Goal: Check status: Check status

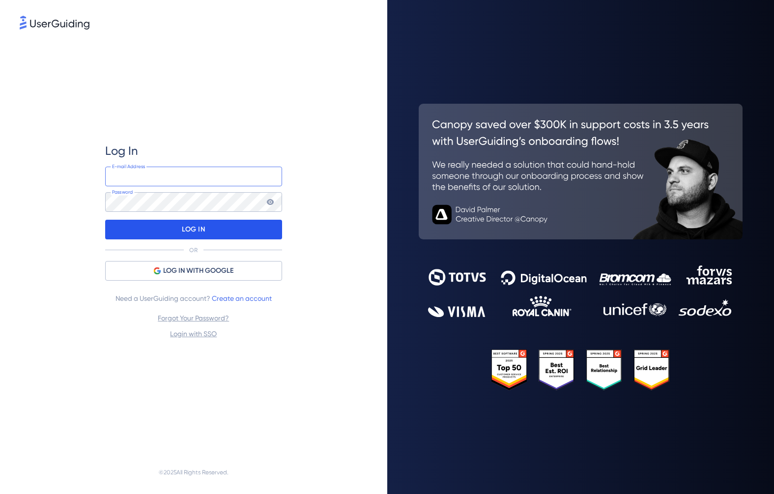
type input "[EMAIL_ADDRESS][DOMAIN_NAME]"
click at [197, 230] on p "LOG IN" at bounding box center [193, 230] width 23 height 16
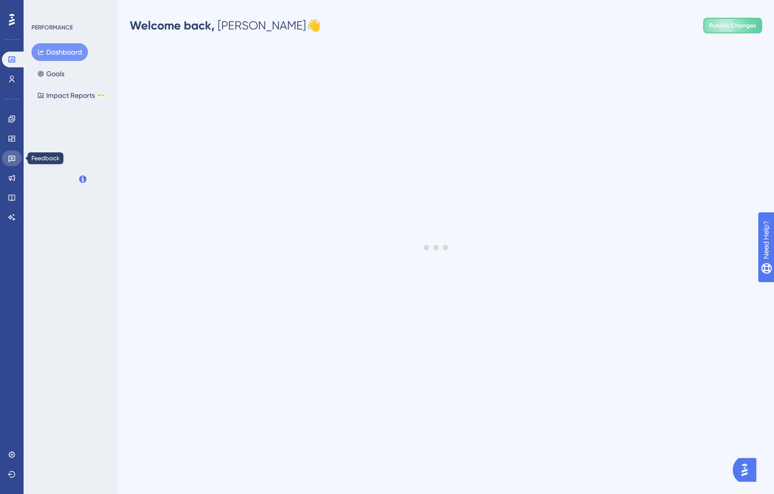
click at [12, 157] on icon at bounding box center [11, 159] width 7 height 6
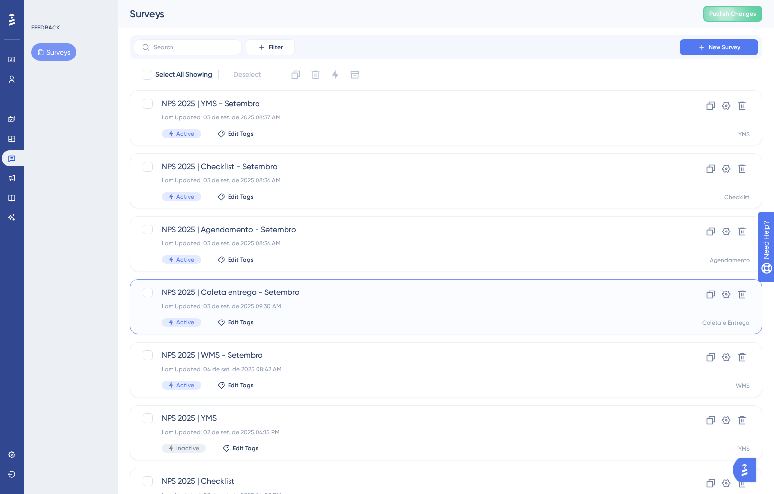
click at [384, 300] on div "NPS 2025 | Coleta entrega - Setembro Last Updated: [DATE] 09:30 AM Active Edit …" at bounding box center [407, 306] width 490 height 40
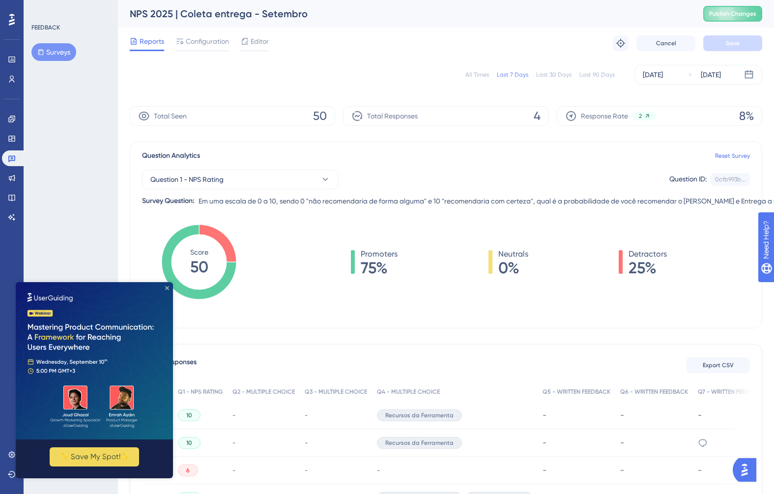
click at [167, 287] on icon "Close Preview" at bounding box center [167, 288] width 4 height 4
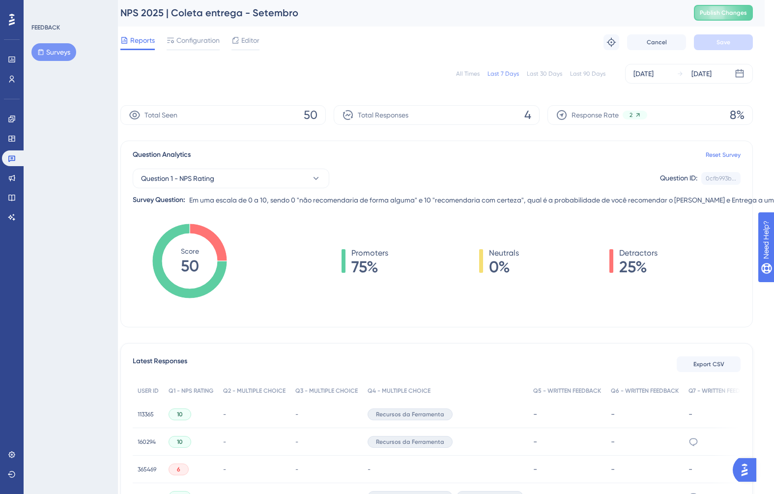
scroll to position [1, 12]
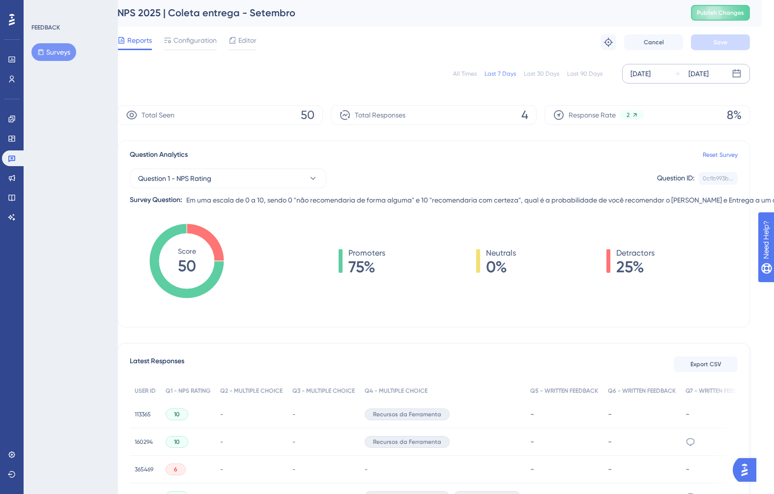
click at [650, 75] on div "[DATE]" at bounding box center [640, 74] width 20 height 12
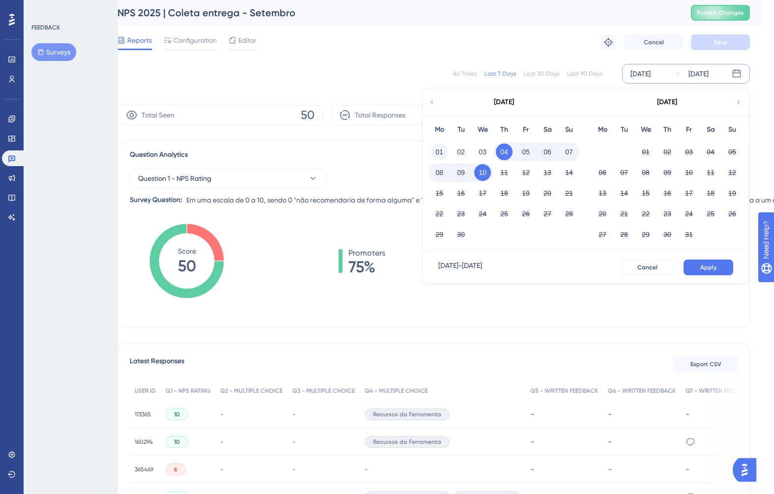
click at [441, 151] on button "01" at bounding box center [439, 151] width 17 height 17
click at [715, 267] on span "Apply" at bounding box center [708, 267] width 16 height 8
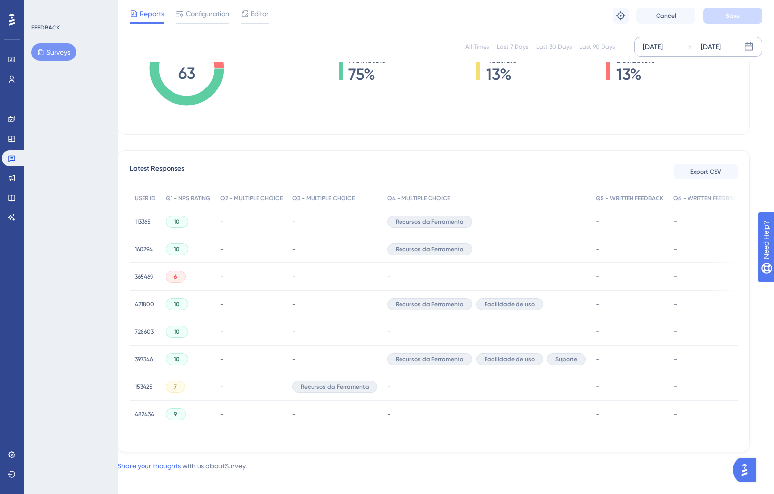
scroll to position [202, 12]
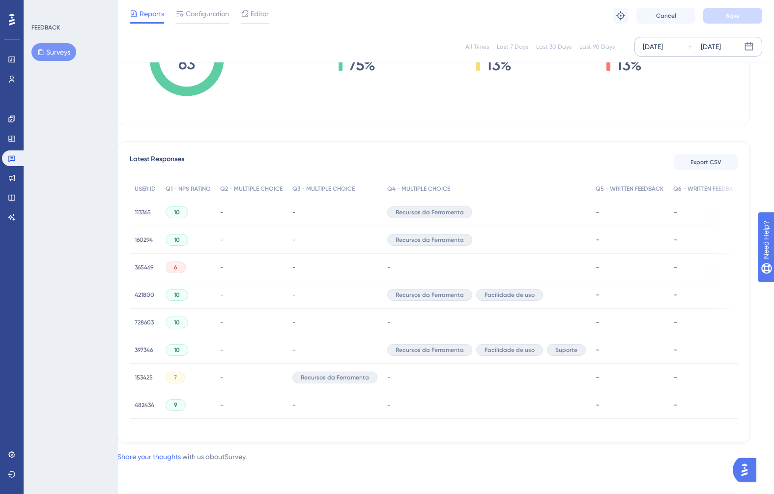
click at [175, 264] on span "6" at bounding box center [175, 267] width 3 height 8
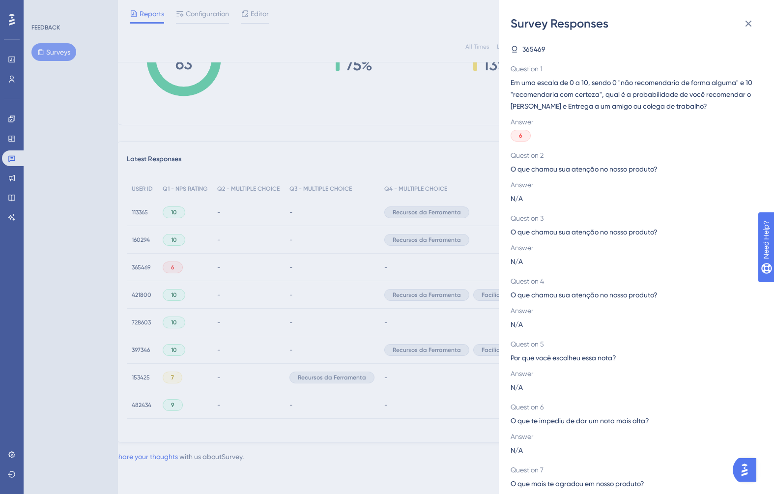
click at [148, 262] on div "Survey Responses 365469 Question 1 Em uma escala de 0 a 10, sendo 0 "não recome…" at bounding box center [387, 247] width 774 height 494
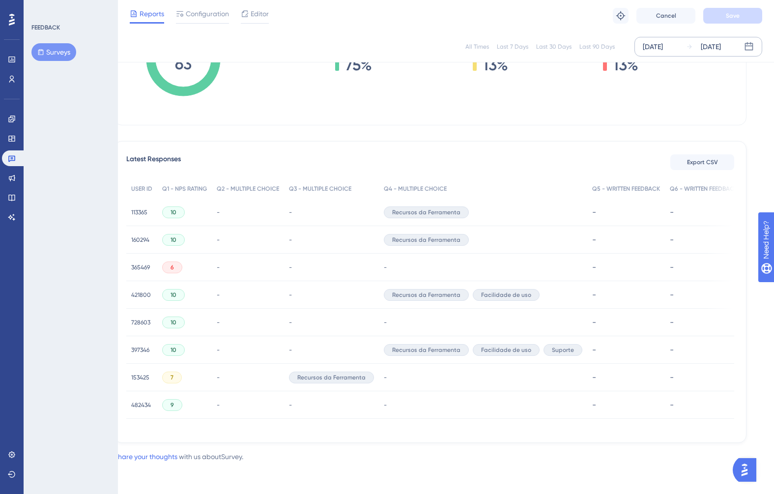
click at [143, 264] on span "365469" at bounding box center [140, 267] width 19 height 8
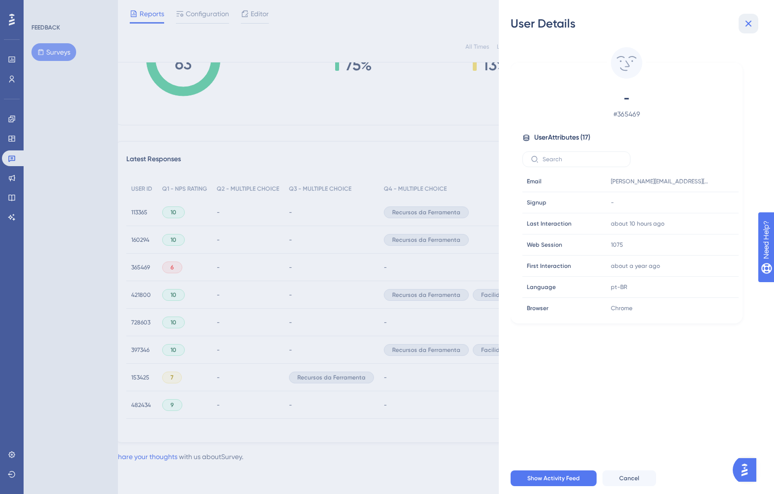
click at [747, 22] on icon at bounding box center [748, 24] width 12 height 12
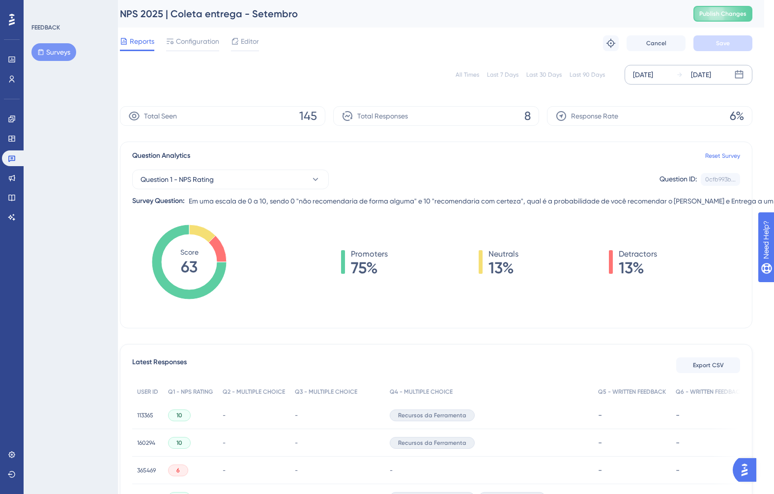
scroll to position [0, 6]
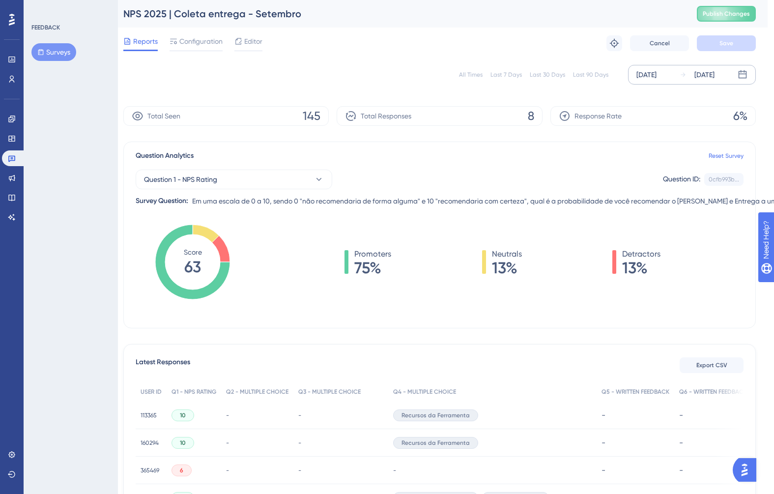
click at [339, 85] on div "All Times Last 7 Days Last 30 Days Last 90 Days [DATE] [DATE]" at bounding box center [439, 74] width 632 height 31
